Goal: Information Seeking & Learning: Learn about a topic

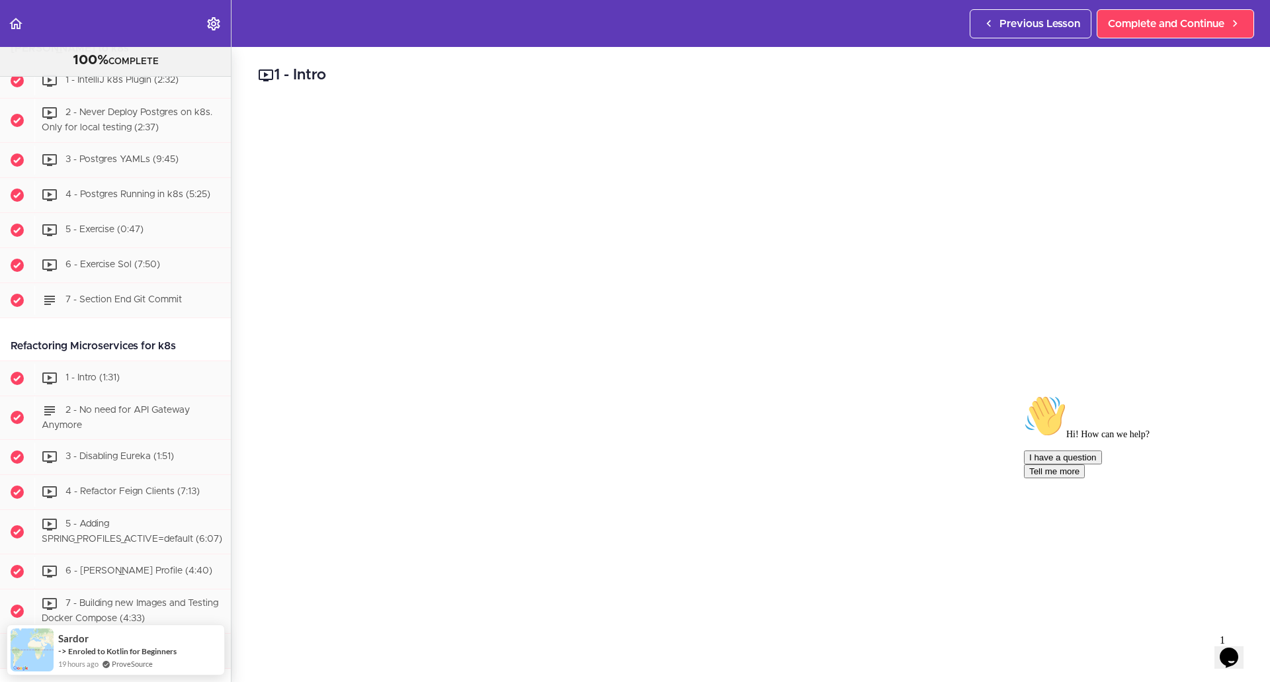
scroll to position [4597, 0]
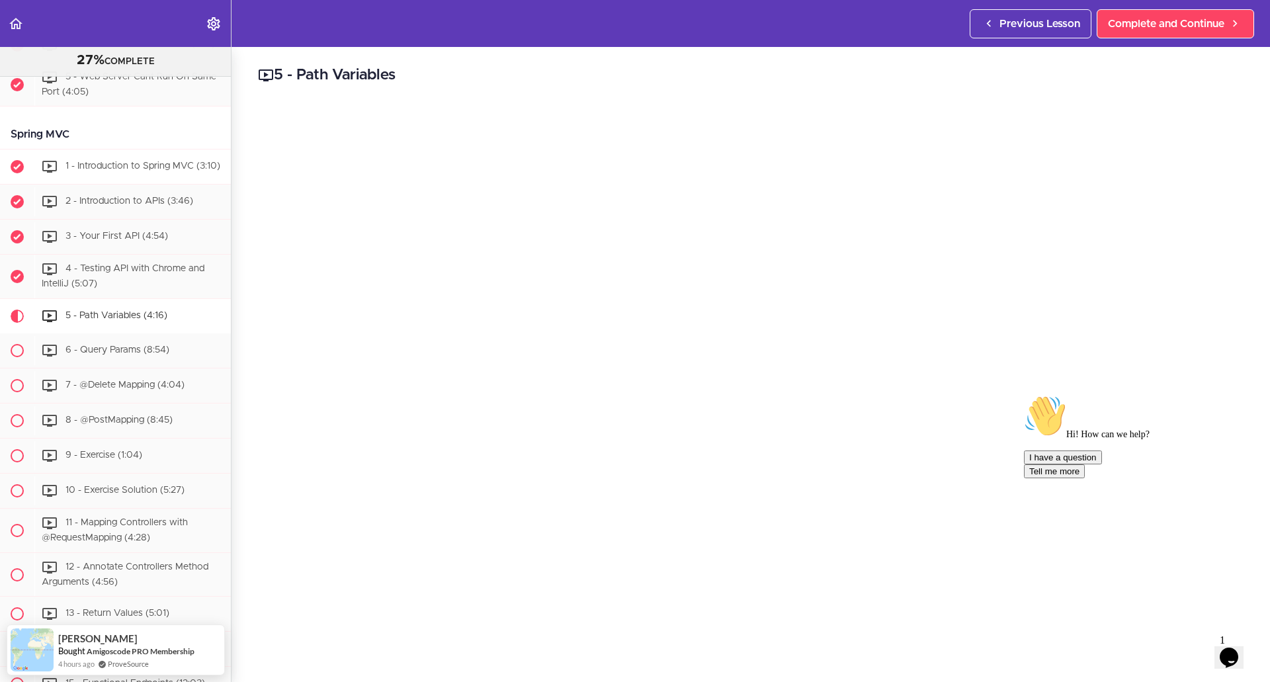
scroll to position [1653, 0]
click at [139, 298] on div "4 - Testing API with Chrome and IntelliJ (5:07)" at bounding box center [132, 276] width 196 height 44
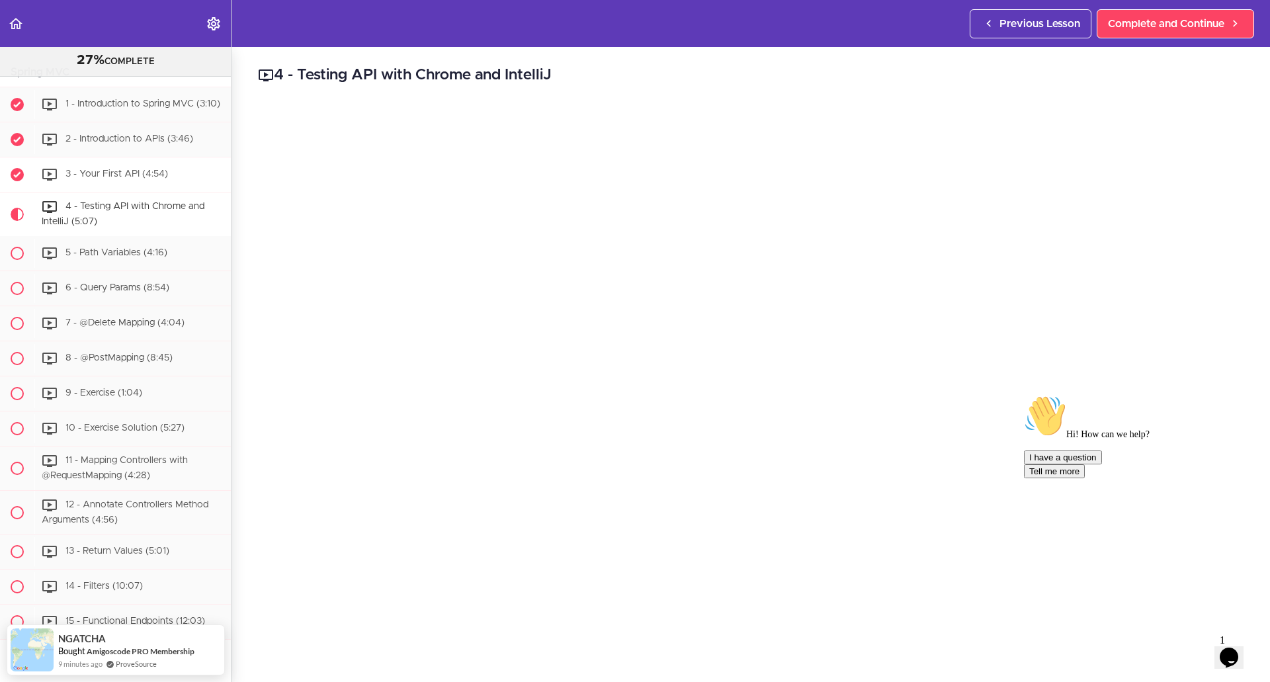
scroll to position [1649, 0]
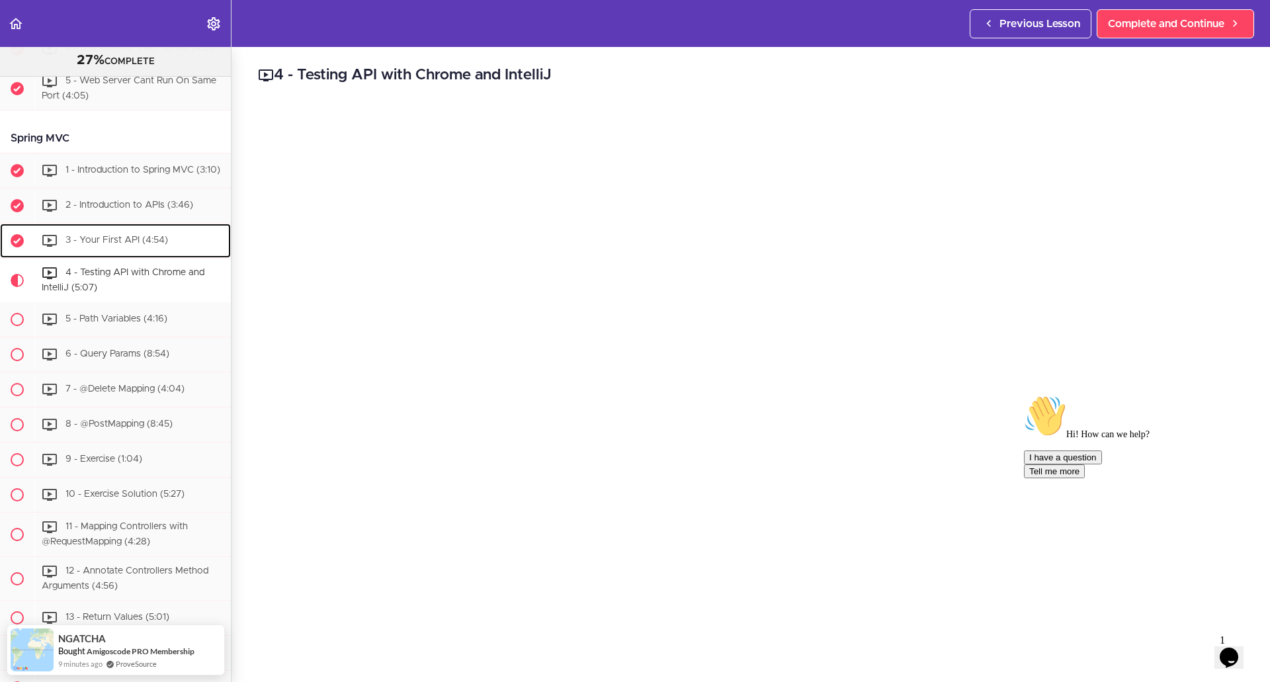
click at [112, 255] on div "3 - Your First API (4:54)" at bounding box center [132, 240] width 196 height 29
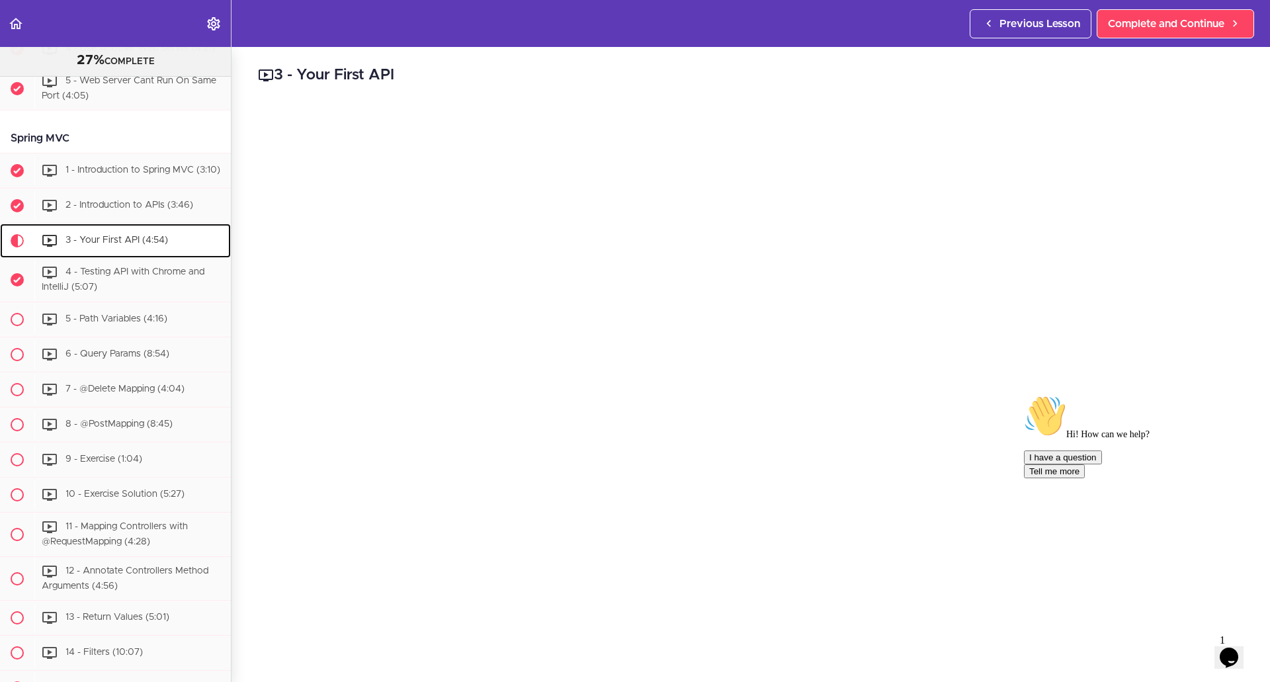
scroll to position [1812, 0]
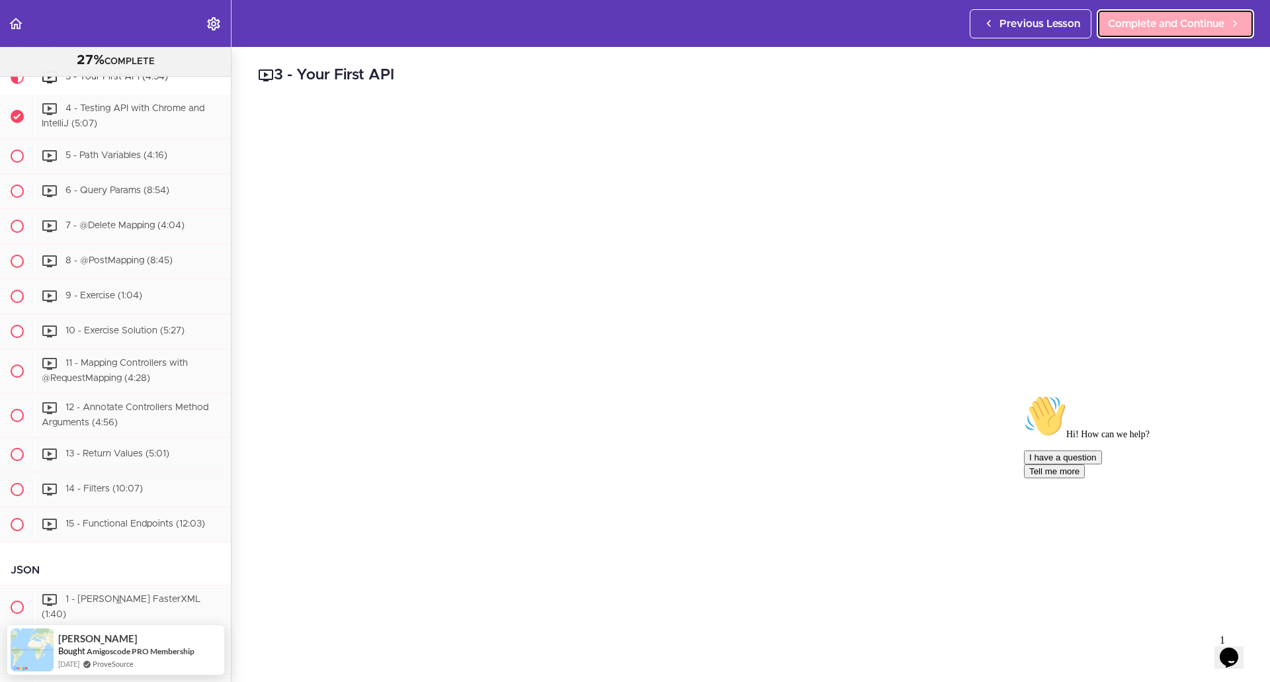
click at [1181, 18] on span "Complete and Continue" at bounding box center [1166, 24] width 116 height 16
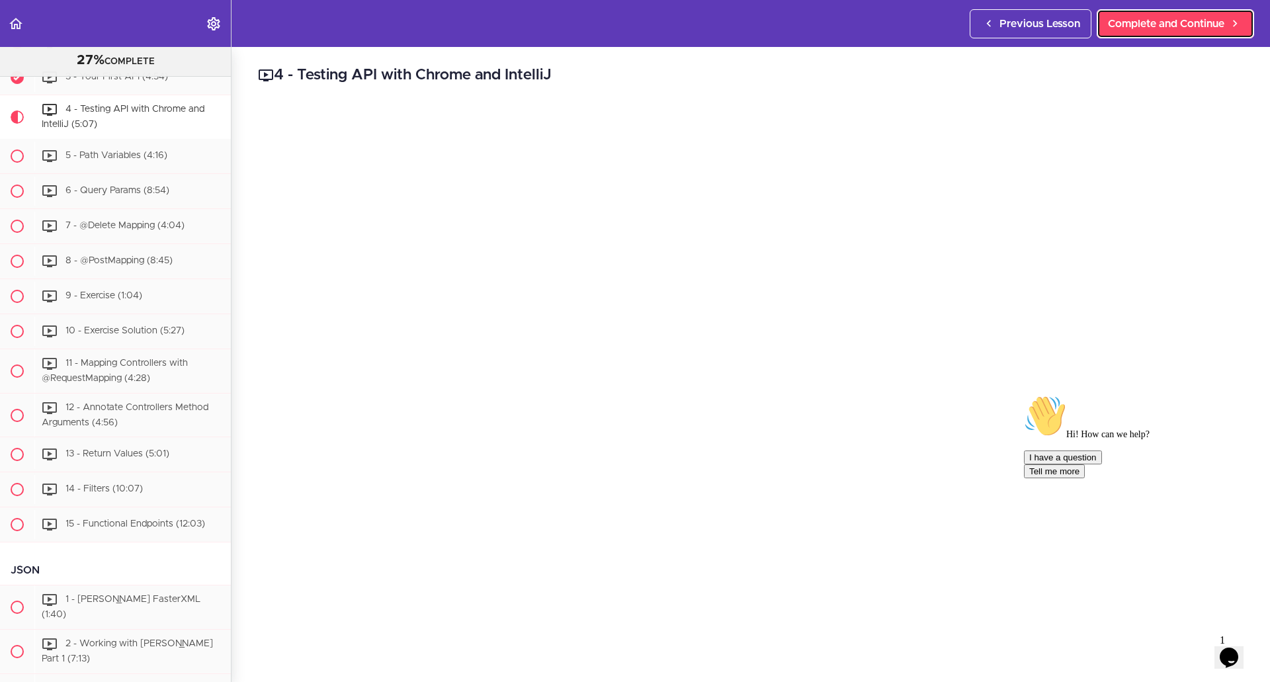
scroll to position [1847, 0]
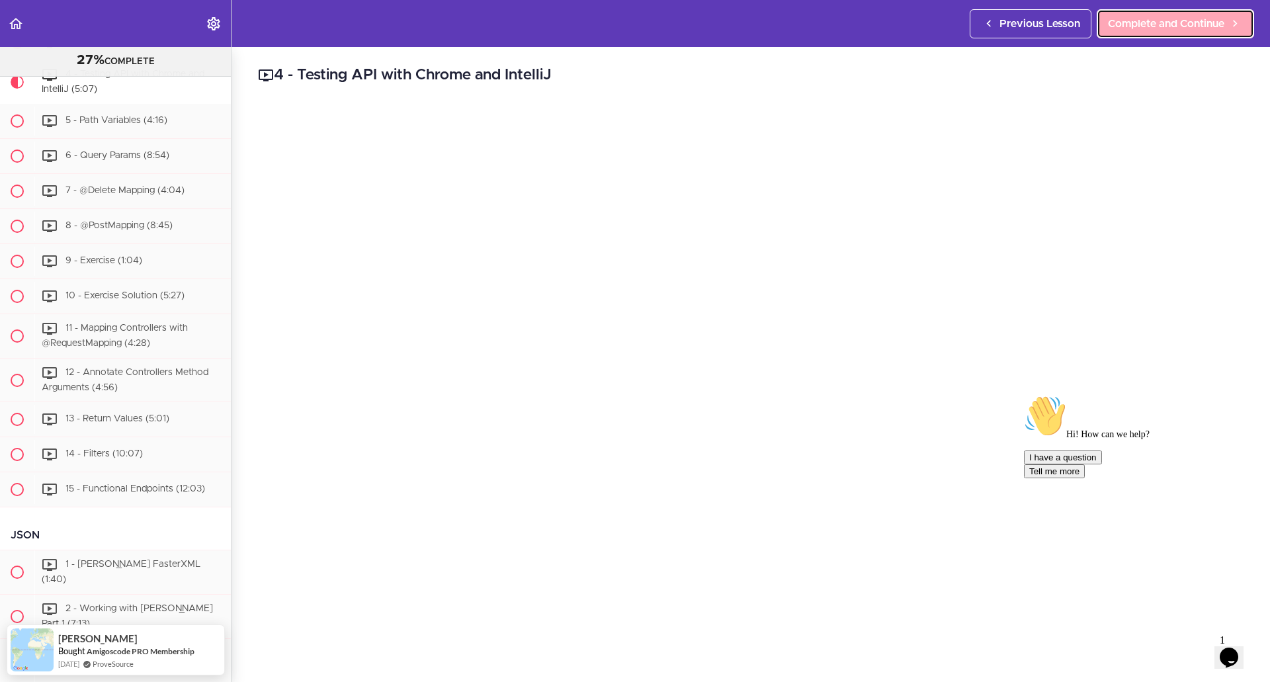
click at [1128, 26] on span "Complete and Continue" at bounding box center [1166, 24] width 116 height 16
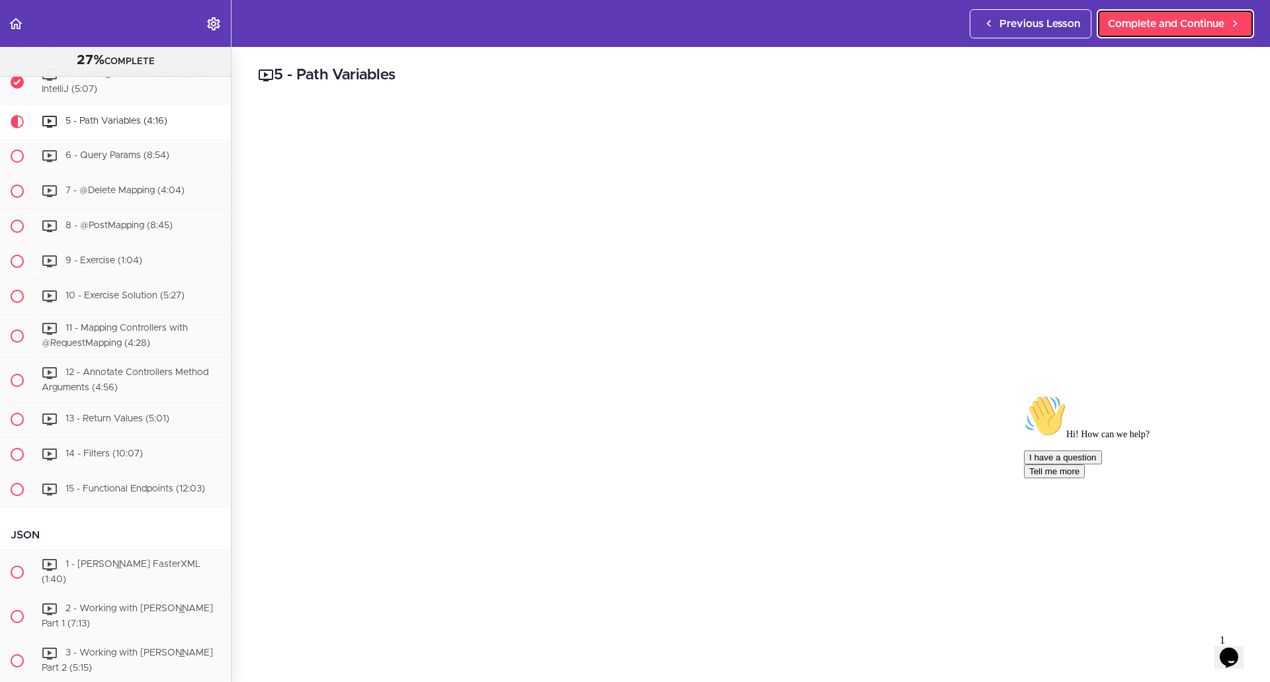
scroll to position [1892, 0]
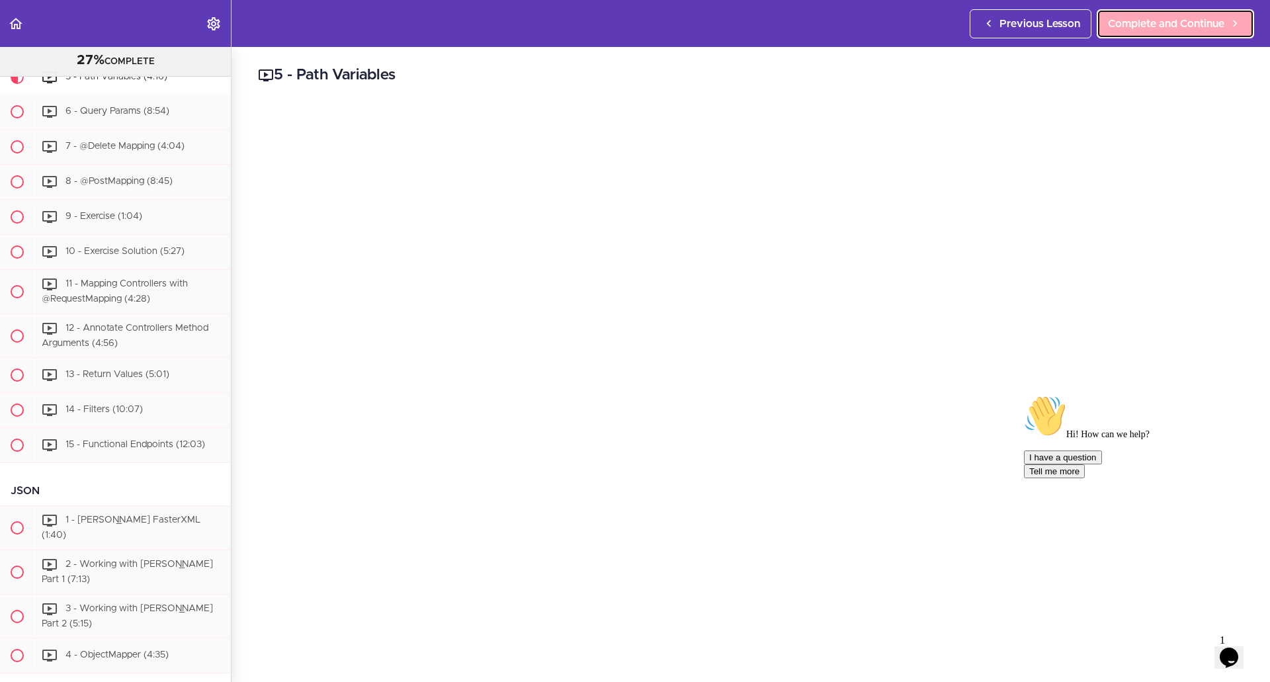
click at [1134, 31] on span "Complete and Continue" at bounding box center [1166, 24] width 116 height 16
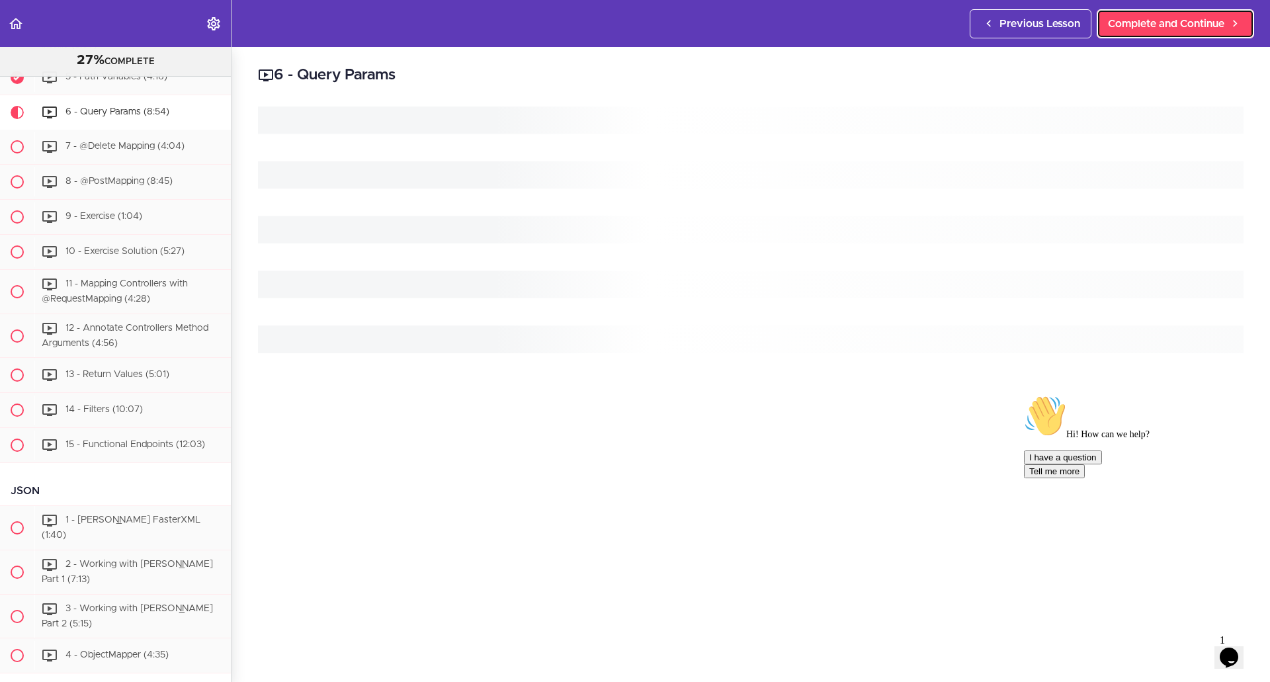
scroll to position [1927, 0]
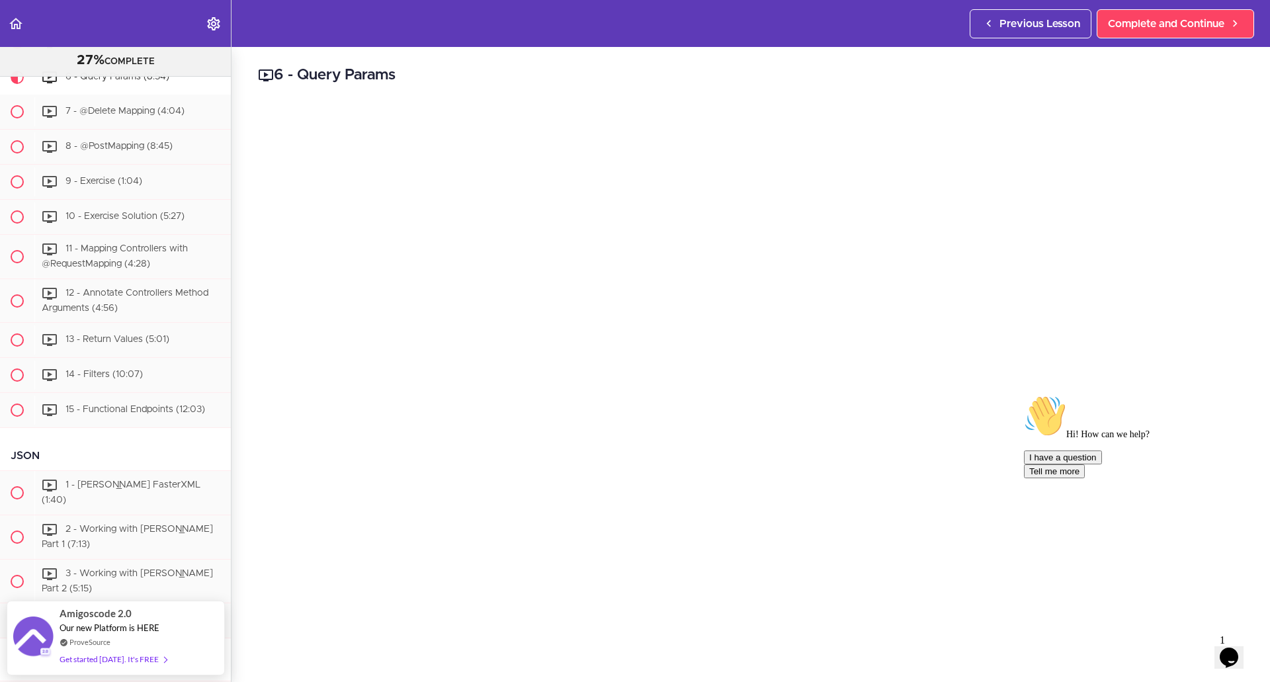
click at [1024, 395] on icon "Chat attention grabber" at bounding box center [1024, 395] width 0 height 0
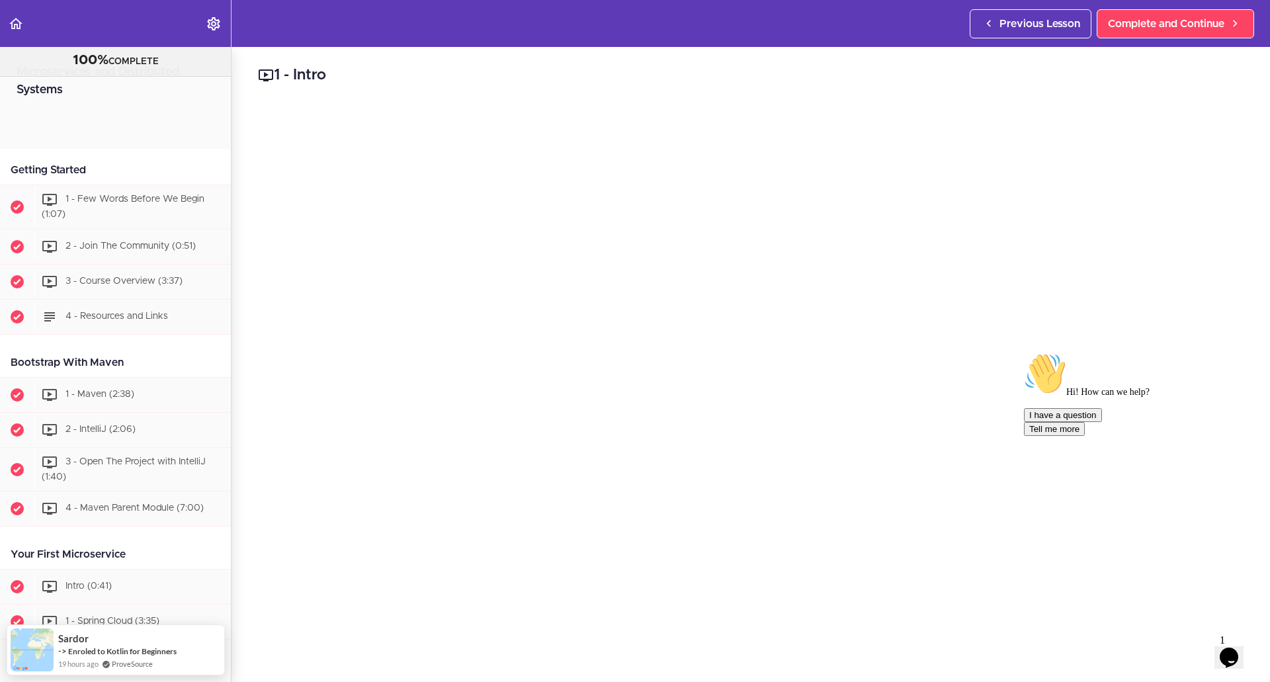
scroll to position [4597, 0]
